Goal: Transaction & Acquisition: Purchase product/service

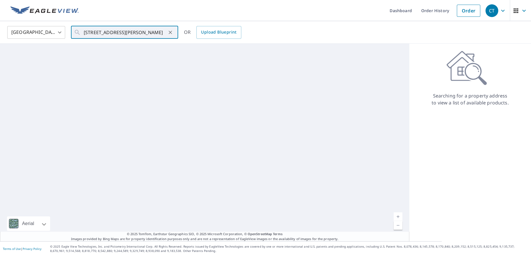
scroll to position [0, 8]
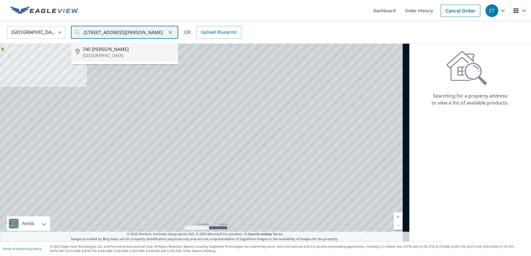
click at [129, 50] on span "740 [PERSON_NAME]" at bounding box center [128, 49] width 91 height 7
type input "[STREET_ADDRESS][PERSON_NAME]"
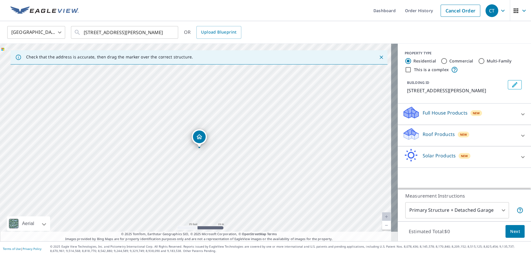
drag, startPoint x: 182, startPoint y: 111, endPoint x: 188, endPoint y: 119, distance: 10.0
click at [188, 119] on div "[STREET_ADDRESS][PERSON_NAME]" at bounding box center [199, 143] width 398 height 198
drag, startPoint x: 201, startPoint y: 141, endPoint x: 205, endPoint y: 145, distance: 5.3
click at [472, 136] on div "Roof Products New" at bounding box center [460, 136] width 114 height 17
click at [440, 134] on p "Roof Products" at bounding box center [439, 134] width 32 height 7
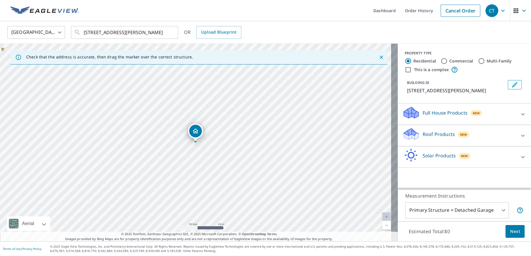
click at [442, 118] on div "Full House Products New" at bounding box center [460, 114] width 114 height 17
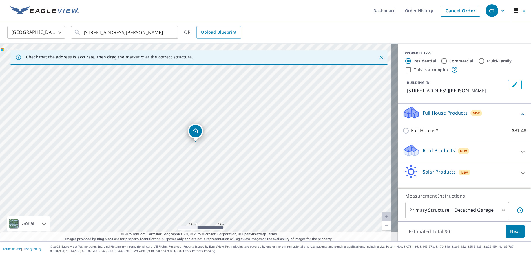
click at [439, 113] on p "Full House Products" at bounding box center [445, 113] width 45 height 7
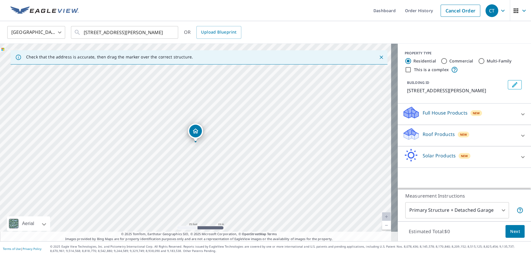
click at [510, 230] on span "Next" at bounding box center [515, 231] width 10 height 7
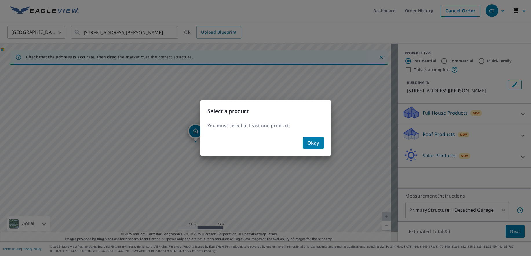
click at [320, 142] on button "Okay" at bounding box center [313, 143] width 21 height 12
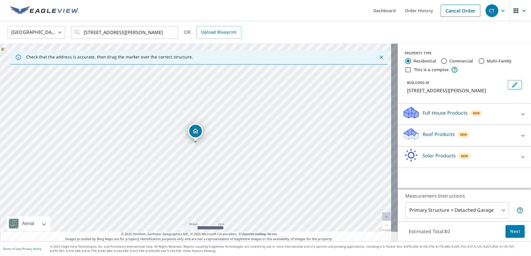
click at [520, 135] on icon at bounding box center [523, 135] width 7 height 7
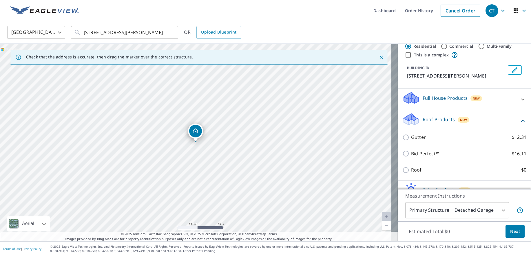
scroll to position [27, 0]
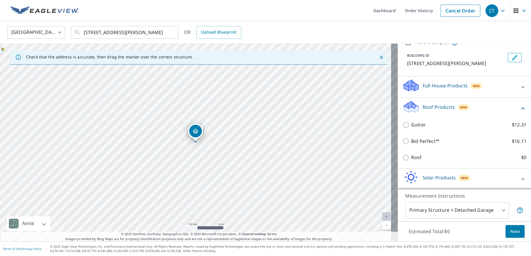
click at [503, 108] on div "Roof Products New" at bounding box center [461, 108] width 117 height 17
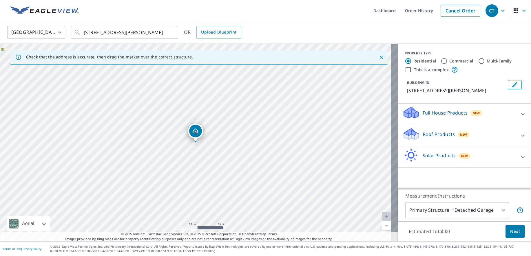
scroll to position [0, 0]
click at [480, 113] on div "Full House Products New" at bounding box center [460, 114] width 114 height 17
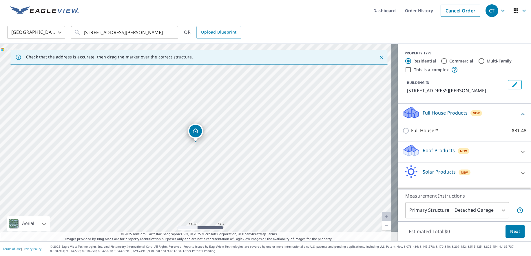
click at [480, 113] on div "Full House Products New" at bounding box center [461, 114] width 117 height 17
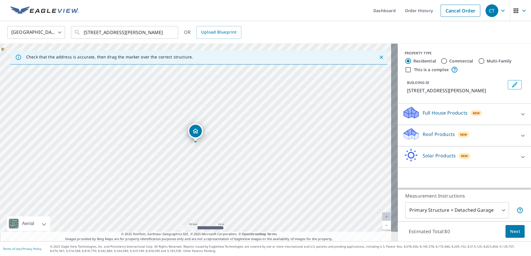
click at [463, 132] on div "Roof Products New" at bounding box center [460, 136] width 114 height 17
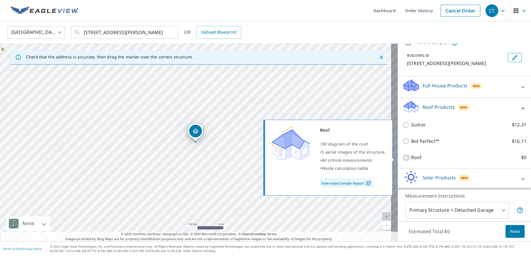
click at [403, 159] on input "Roof $0" at bounding box center [407, 157] width 9 height 7
checkbox input "true"
type input "3"
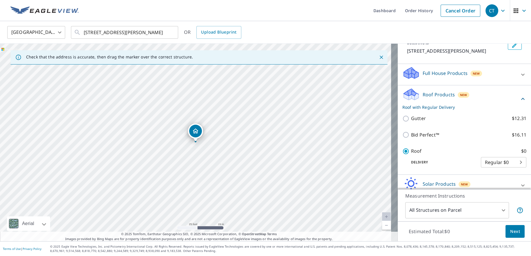
scroll to position [30, 0]
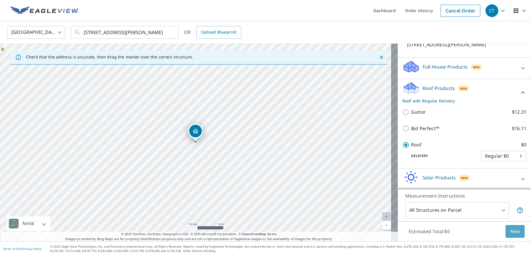
click at [510, 231] on span "Next" at bounding box center [515, 231] width 10 height 7
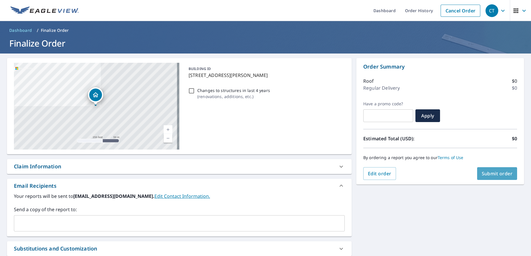
click at [487, 171] on span "Submit order" at bounding box center [497, 174] width 31 height 6
checkbox input "true"
